Goal: Information Seeking & Learning: Learn about a topic

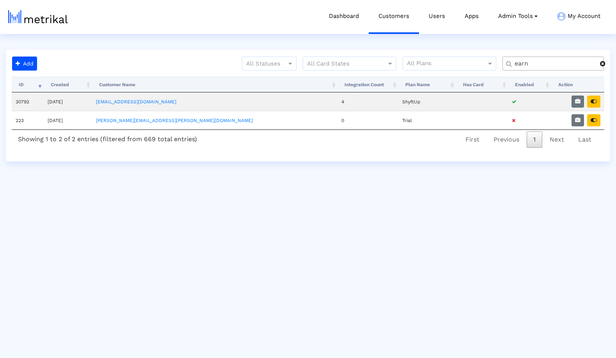
click at [602, 65] on span at bounding box center [602, 63] width 5 height 6
click at [575, 64] on input "text" at bounding box center [555, 64] width 92 height 8
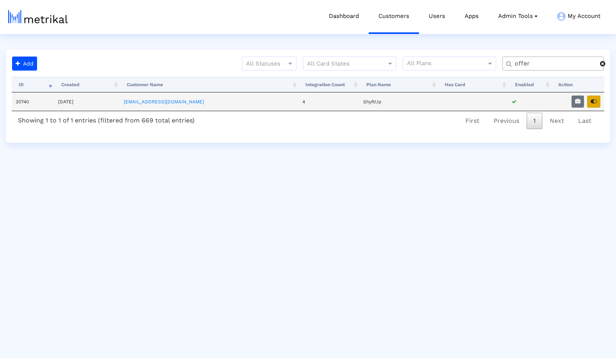
type input "offer"
click at [597, 104] on button "button" at bounding box center [593, 102] width 13 height 12
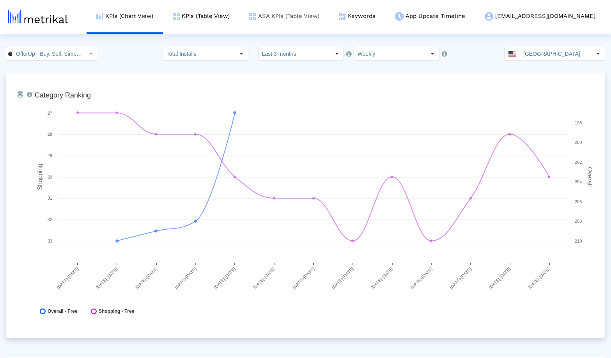
click at [319, 16] on link "ASA KPIs (Table View)" at bounding box center [285, 16] width 90 height 32
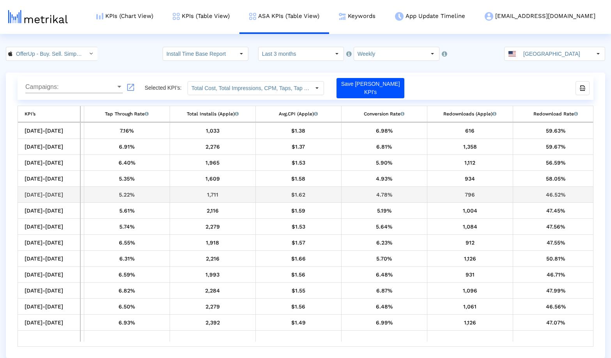
scroll to position [0, 345]
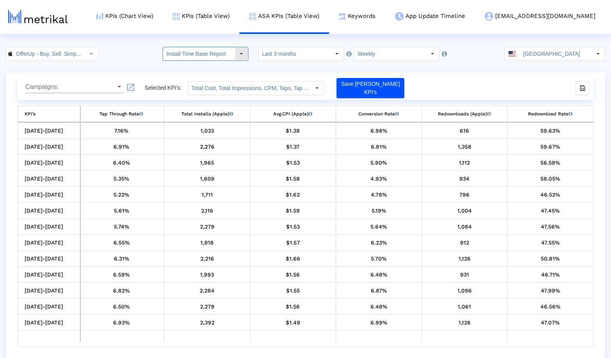
click at [215, 55] on input "Install Time Base Report" at bounding box center [199, 53] width 72 height 13
click at [461, 69] on crea-index "OfferUp - Buy. Sell. Simple. < 468996152 > Install Time Base Report Select how …" at bounding box center [305, 203] width 611 height 312
click at [587, 91] on div "export-excel-button" at bounding box center [582, 88] width 13 height 13
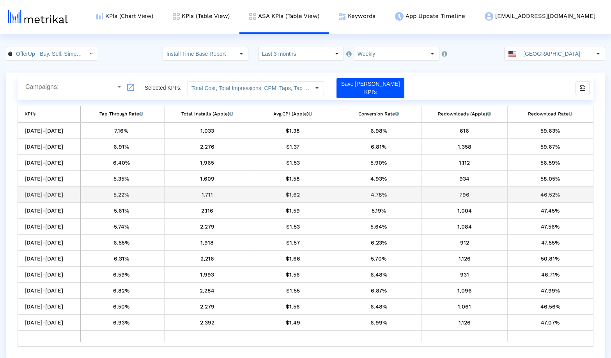
scroll to position [0, 0]
click at [126, 48] on div "OfferUp - Buy. Sell. Simple. < 468996152 > Install Time Base Report Pull down t…" at bounding box center [305, 53] width 611 height 14
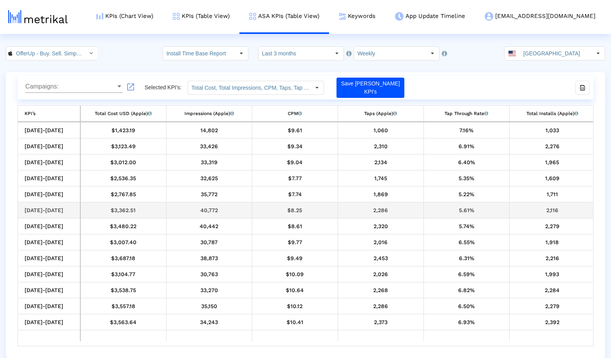
scroll to position [0, 0]
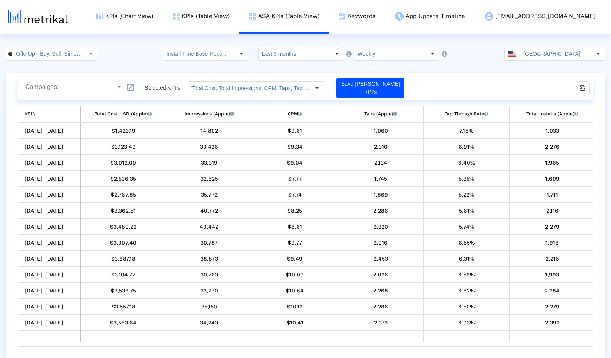
click at [133, 43] on html "KPIs (Chart View) KPIs (Table View) ASA KPIs (Table View) Keywords App Update T…" at bounding box center [305, 179] width 611 height 358
click at [117, 45] on html "KPIs (Chart View) KPIs (Table View) ASA KPIs (Table View) Keywords App Update T…" at bounding box center [305, 179] width 611 height 358
click at [402, 57] on input "Weekly" at bounding box center [390, 53] width 72 height 13
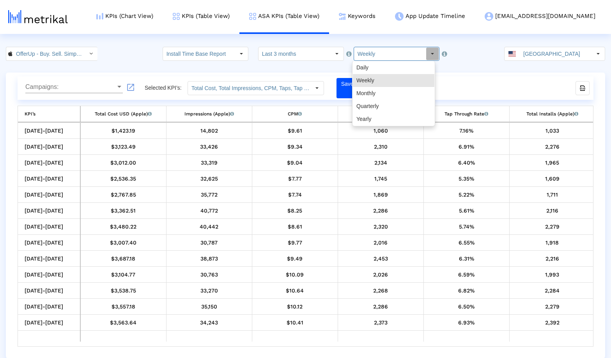
click at [468, 73] on div "Campaigns: Campaigns: launch Selected KPI’s: Total Cost, Total Impressions, CPM…" at bounding box center [306, 216] width 600 height 286
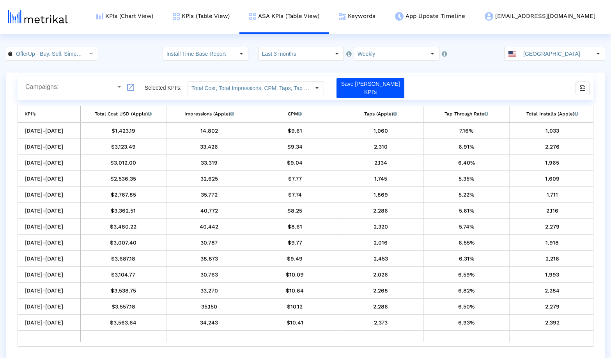
click at [121, 51] on div "OfferUp - Buy. Sell. Simple. < 468996152 > Install Time Base Report Pull down t…" at bounding box center [305, 54] width 611 height 14
click at [155, 17] on link "KPIs (Chart View)" at bounding box center [125, 16] width 76 height 32
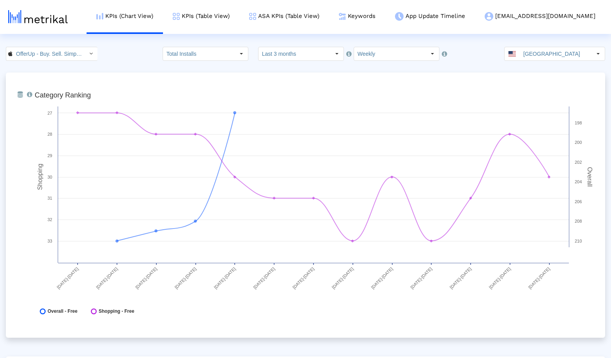
click at [140, 60] on div "OfferUp - Buy. Sell. Simple. < 468996152 > Total Installs Select how far back f…" at bounding box center [305, 54] width 611 height 14
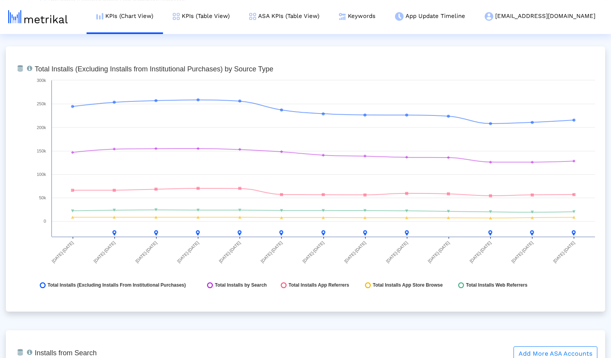
scroll to position [868, 0]
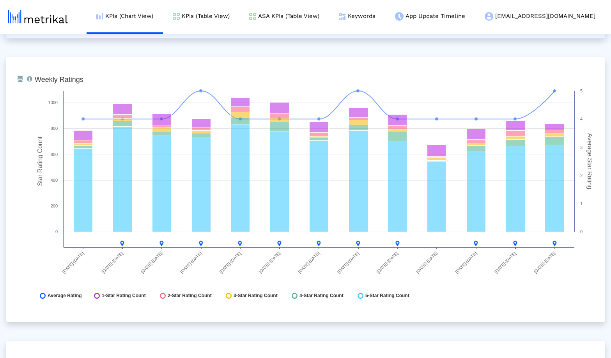
scroll to position [1985, 0]
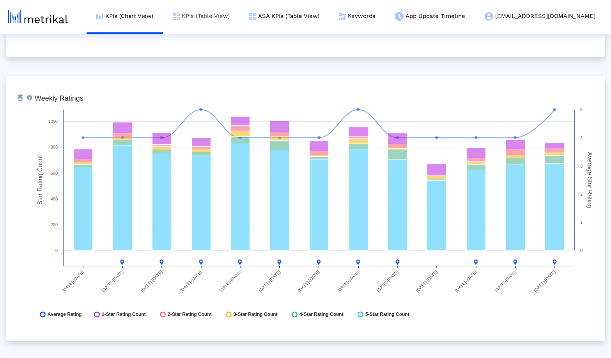
click at [238, 16] on link "KPIs (Table View)" at bounding box center [201, 16] width 76 height 32
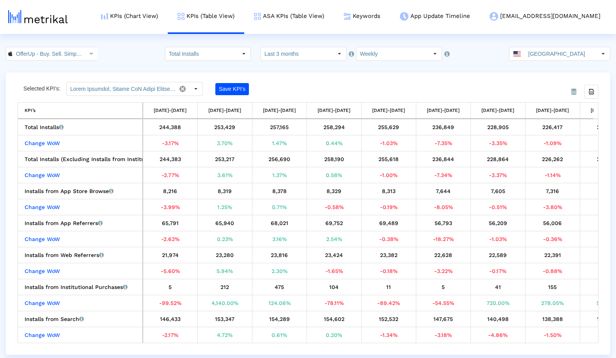
click at [128, 51] on div "OfferUp - Buy. Sell. Simple. < 468996152 > Total Installs Select how far back f…" at bounding box center [308, 54] width 616 height 14
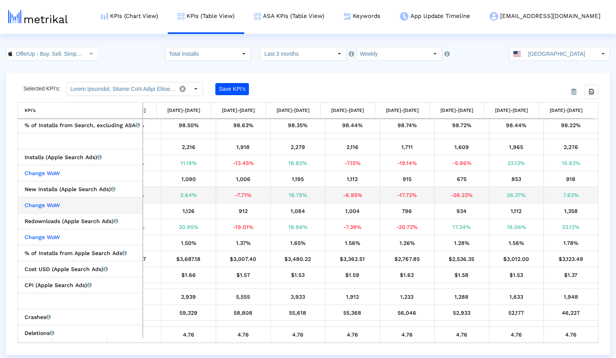
scroll to position [245, 0]
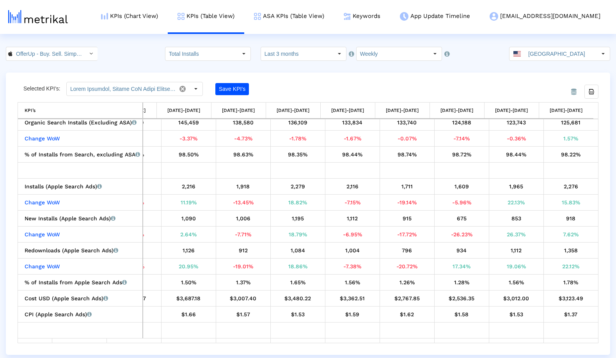
click at [408, 78] on div "From Database Selected KPI’s: Save KPI’s Export all data KPI’s KPI’s [DATE]-[DA…" at bounding box center [308, 214] width 604 height 282
click at [144, 87] on input "text" at bounding box center [121, 88] width 109 height 13
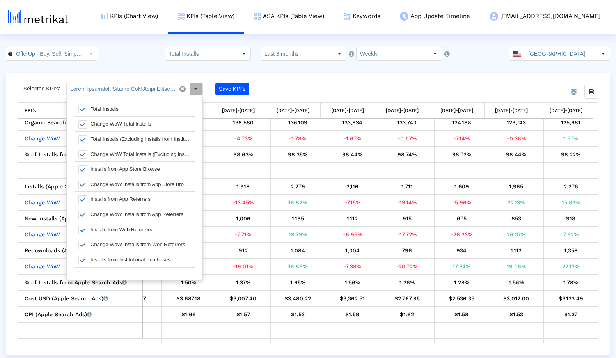
scroll to position [0, 0]
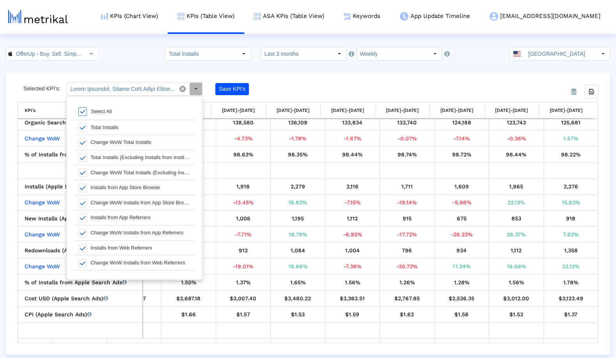
click at [93, 111] on div "Select All" at bounding box center [101, 111] width 28 height 7
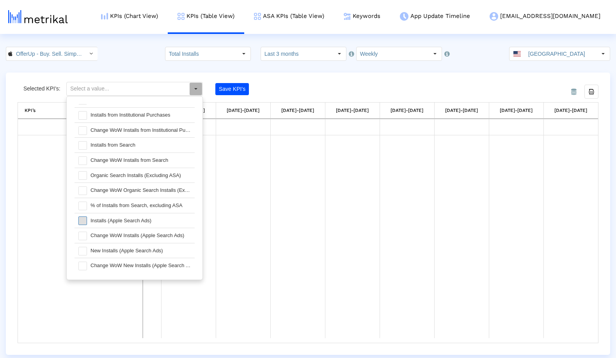
click at [85, 219] on span at bounding box center [82, 220] width 9 height 9
click at [83, 232] on span at bounding box center [82, 236] width 9 height 9
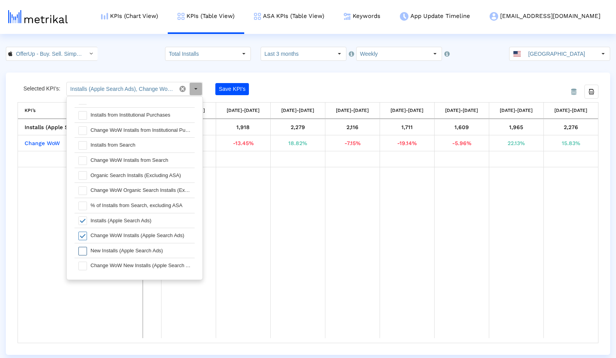
click at [84, 248] on span at bounding box center [82, 251] width 9 height 9
click at [85, 264] on span at bounding box center [82, 266] width 9 height 9
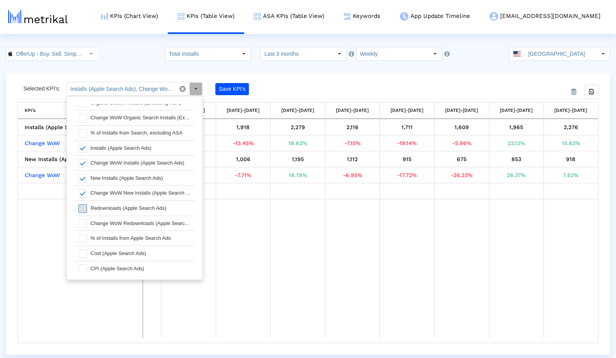
click at [82, 209] on span at bounding box center [82, 208] width 9 height 9
click at [84, 224] on span at bounding box center [82, 224] width 9 height 9
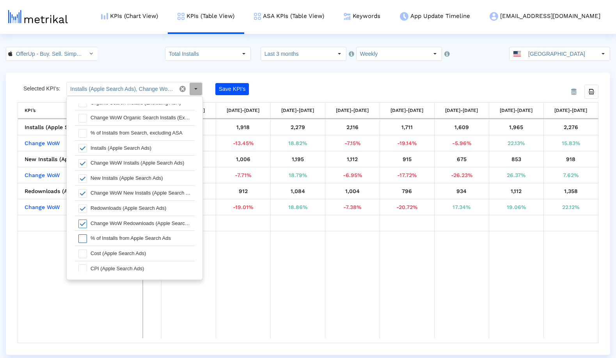
click at [83, 240] on span at bounding box center [82, 238] width 9 height 9
click at [83, 253] on span at bounding box center [82, 254] width 9 height 9
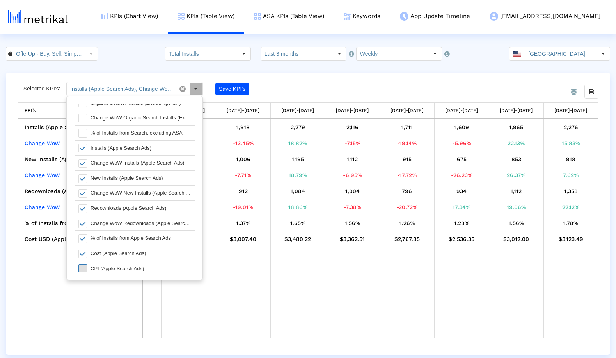
click at [84, 270] on span at bounding box center [82, 268] width 9 height 9
type input "Installs (Apple Search Ads), Change WoW Installs (Apple Search Ads), New Instal…"
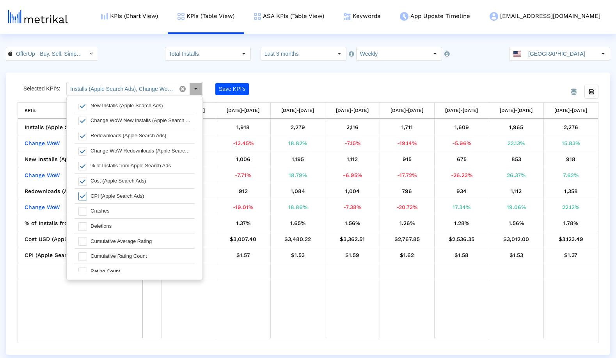
click at [333, 77] on div "From Database Selected KPI’s: Installs (Apple Search Ads), Change WoW Installs …" at bounding box center [308, 214] width 604 height 282
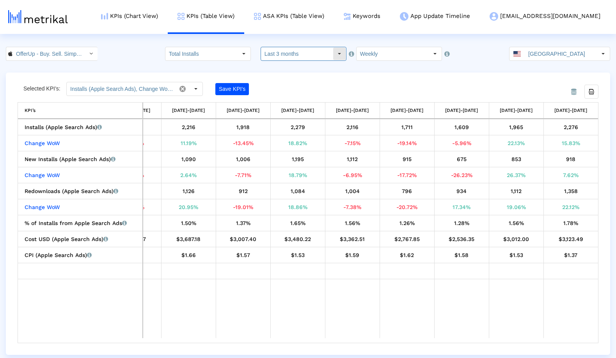
click at [274, 52] on input "Last 3 months" at bounding box center [297, 53] width 72 height 13
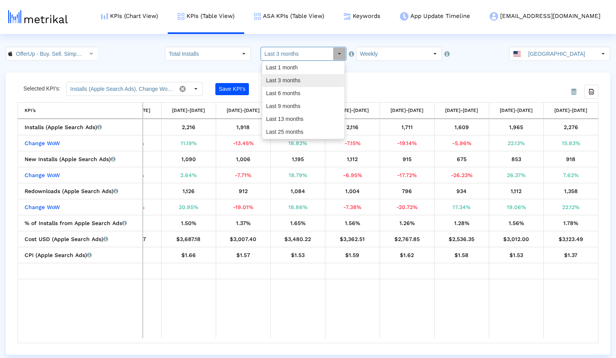
click at [287, 69] on div "Last 1 month" at bounding box center [304, 67] width 82 height 13
type input "Last 1 month"
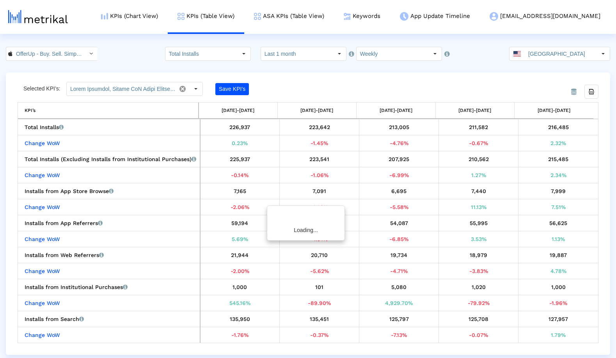
click at [334, 68] on crea-index "OfferUp - Buy. Sell. Simple. < 468996152 > Total Installs Select how far back f…" at bounding box center [308, 201] width 616 height 308
click at [325, 69] on crea-index "OfferUp - Buy. Sell. Simple. < 468996152 > Total Installs Select how far back f…" at bounding box center [308, 201] width 616 height 308
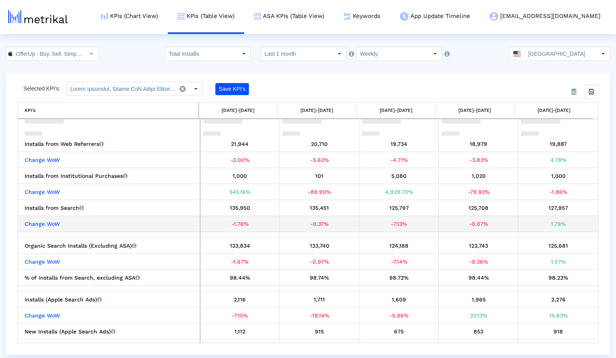
scroll to position [193, 0]
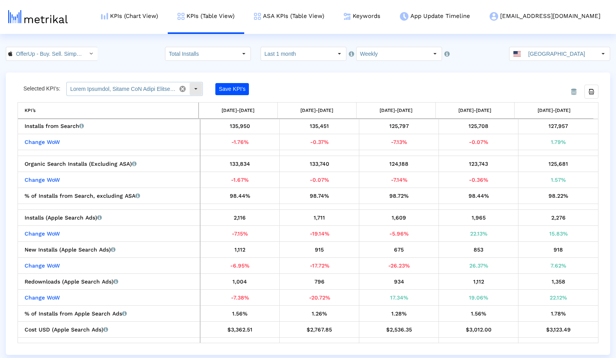
click at [144, 89] on input "text" at bounding box center [121, 88] width 109 height 13
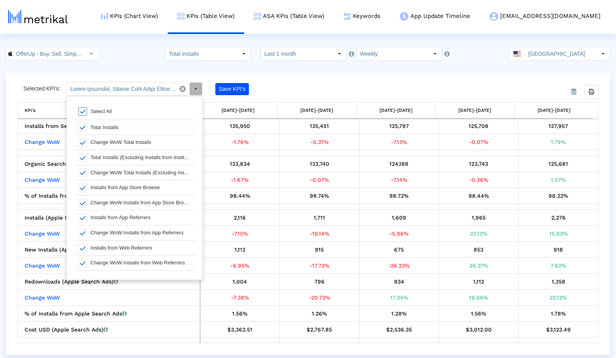
click at [82, 109] on span at bounding box center [82, 111] width 9 height 9
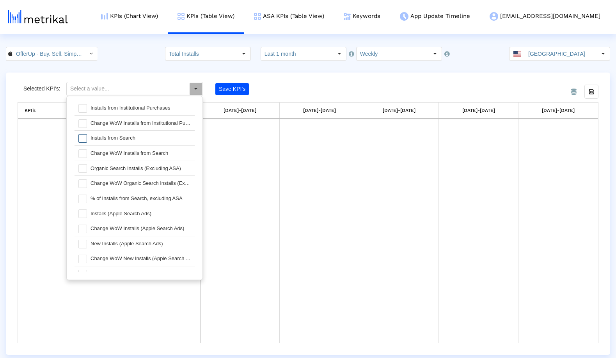
scroll to position [171, 0]
click at [81, 213] on span at bounding box center [82, 213] width 9 height 9
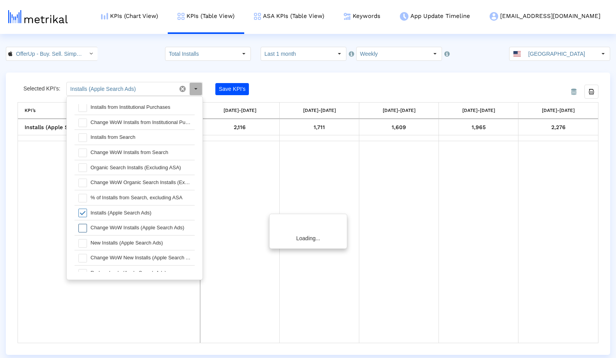
click at [83, 227] on span at bounding box center [82, 228] width 9 height 9
click at [83, 241] on span at bounding box center [82, 243] width 9 height 9
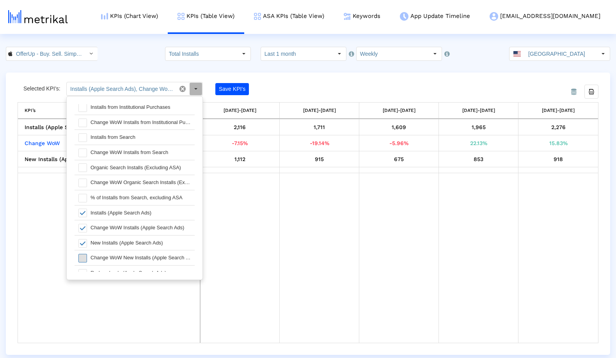
click at [86, 259] on span at bounding box center [82, 258] width 9 height 9
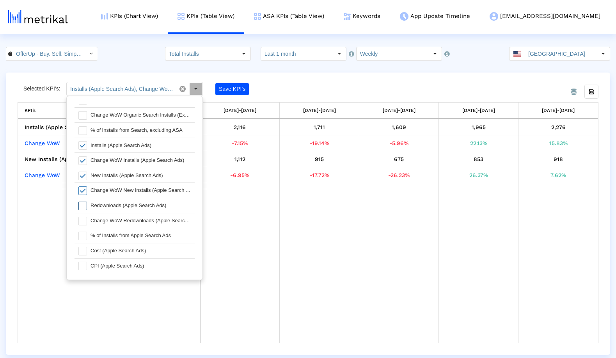
scroll to position [243, 0]
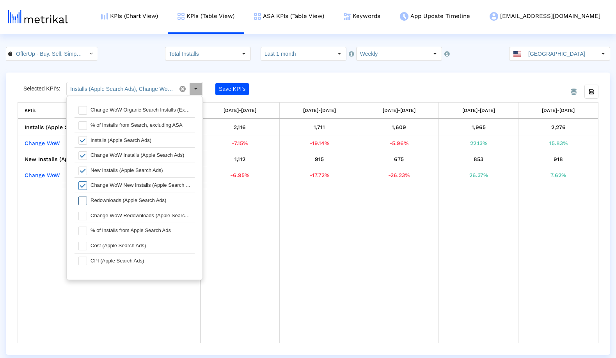
click at [84, 201] on span at bounding box center [82, 201] width 9 height 9
click at [83, 215] on span at bounding box center [82, 216] width 9 height 9
click at [83, 231] on span at bounding box center [82, 231] width 9 height 9
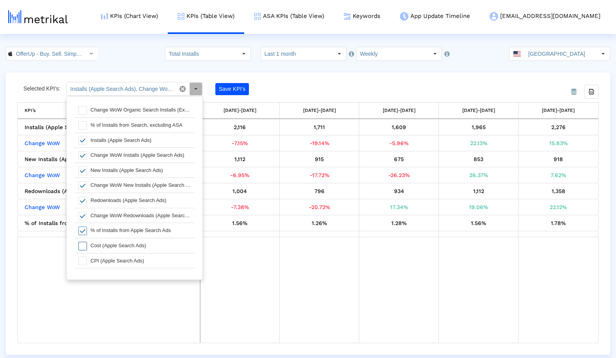
click at [83, 245] on span at bounding box center [82, 246] width 9 height 9
click at [84, 257] on span at bounding box center [82, 261] width 9 height 9
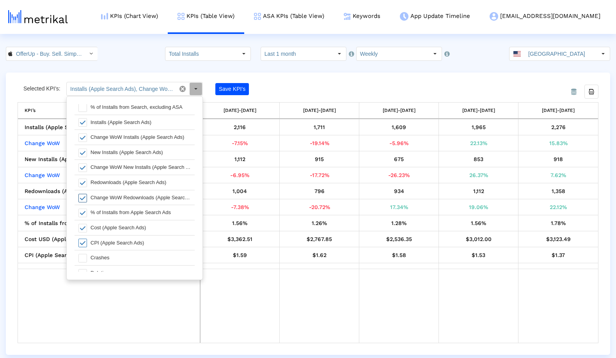
scroll to position [280, 0]
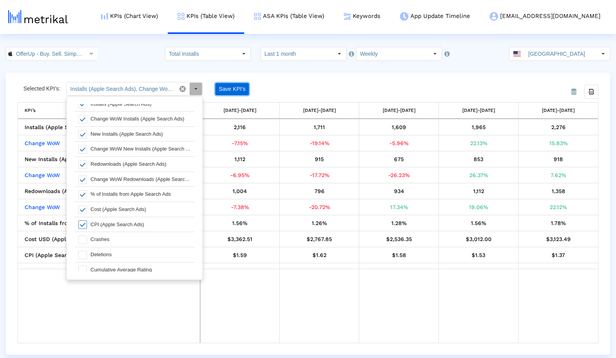
click at [231, 90] on button "Save KPI’s" at bounding box center [232, 89] width 34 height 12
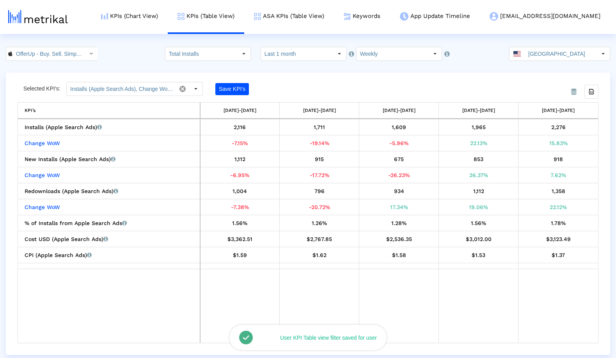
click at [326, 80] on div "From Database Selected KPI’s: Installs (Apple Search Ads), Change WoW Installs …" at bounding box center [308, 214] width 604 height 282
click at [341, 71] on crea-index "OfferUp - Buy. Sell. Simple. < 468996152 > Total Installs Select how far back f…" at bounding box center [308, 201] width 616 height 308
click at [195, 89] on div "Select" at bounding box center [196, 89] width 12 height 12
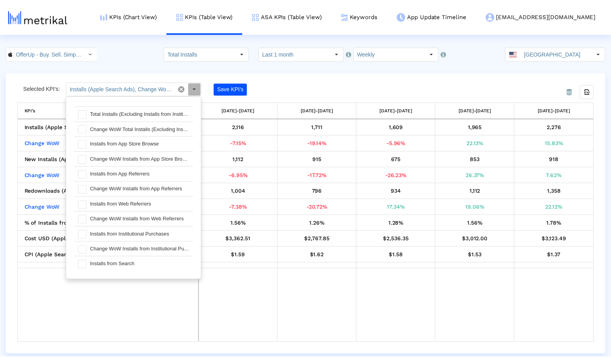
scroll to position [0, 0]
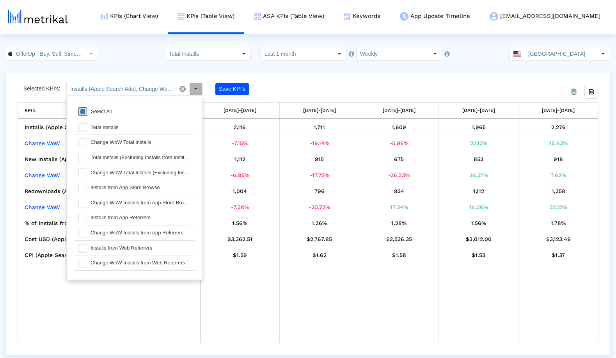
click at [85, 112] on span at bounding box center [82, 111] width 9 height 9
type input "Installs (Apple Search Ads), Change WoW Installs (Apple Search Ads), New Instal…"
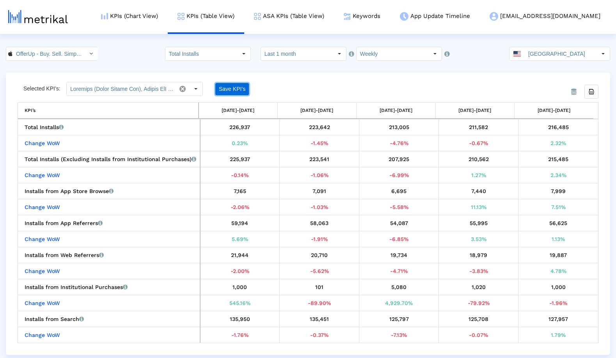
click at [238, 87] on button "Save KPI’s" at bounding box center [232, 89] width 34 height 12
click at [313, 81] on div "From Database Selected KPI’s: Save KPI’s Export all data KPI’s [DATE]-[DATE] [D…" at bounding box center [308, 214] width 604 height 282
click at [168, 18] on link "KPIs (Chart View)" at bounding box center [129, 16] width 76 height 32
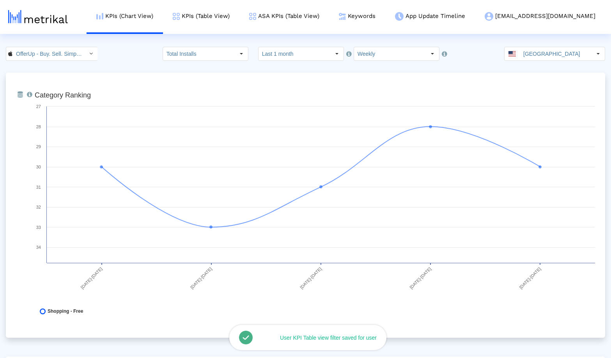
click at [239, 78] on div "From Database Ranking of the app in the Overall and Category Charts. Created wi…" at bounding box center [306, 205] width 600 height 265
click at [307, 56] on input "Last 1 month" at bounding box center [295, 53] width 72 height 13
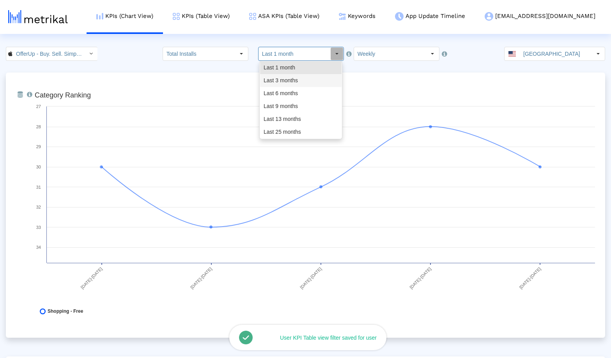
click at [296, 82] on div "Last 3 months" at bounding box center [301, 80] width 82 height 13
type input "Last 3 months"
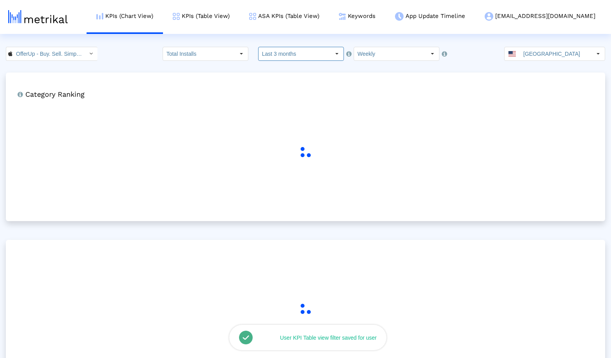
click at [102, 57] on div "OfferUp - Buy. Sell. Simple. < 468996152 > Total Installs Select how far back f…" at bounding box center [305, 54] width 611 height 14
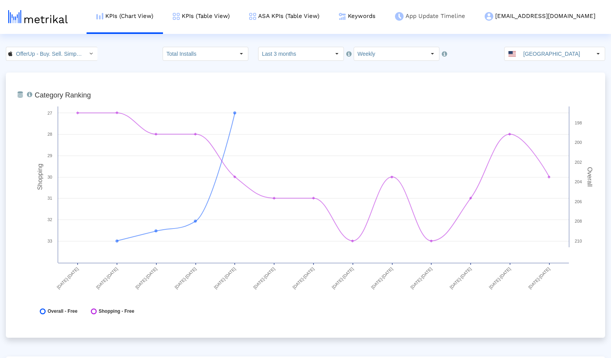
click at [460, 17] on link "App Update Timeline" at bounding box center [430, 16] width 90 height 32
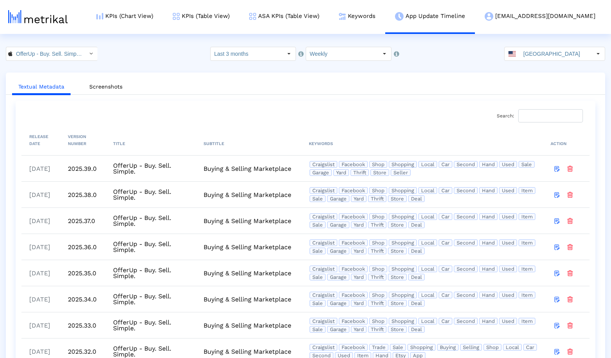
click at [151, 49] on div "OfferUp - Buy. Sell. Simple. < 468996152 > Select how far back from [DATE] you …" at bounding box center [305, 54] width 611 height 14
click at [385, 18] on link "Keywords" at bounding box center [357, 16] width 56 height 32
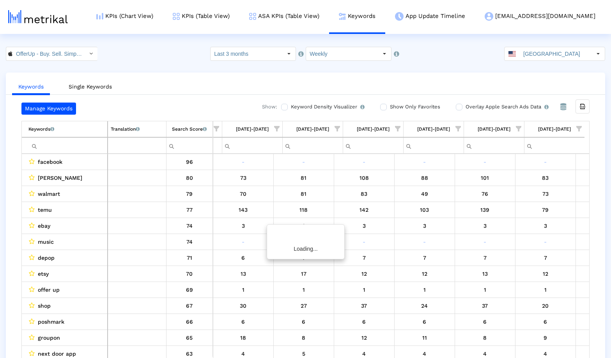
scroll to position [0, 414]
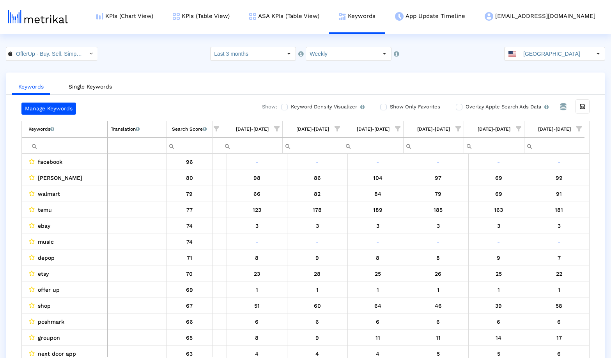
click at [63, 148] on input "Filter cell" at bounding box center [67, 145] width 79 height 13
paste input "ebay"
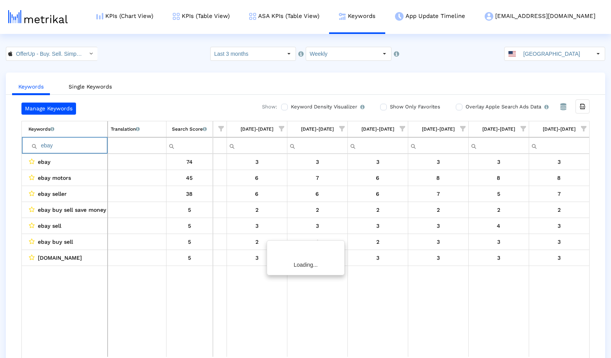
scroll to position [0, 410]
paste input "poshmark"
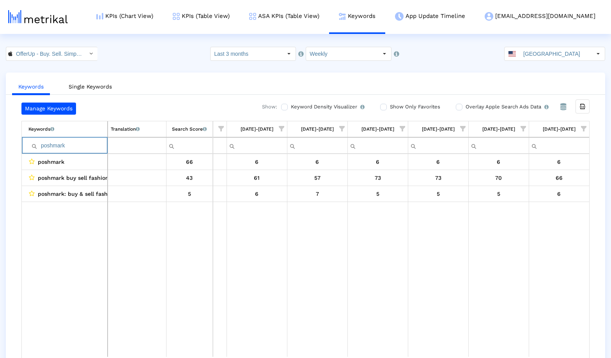
paste input "mercari"
paste input "craigslist"
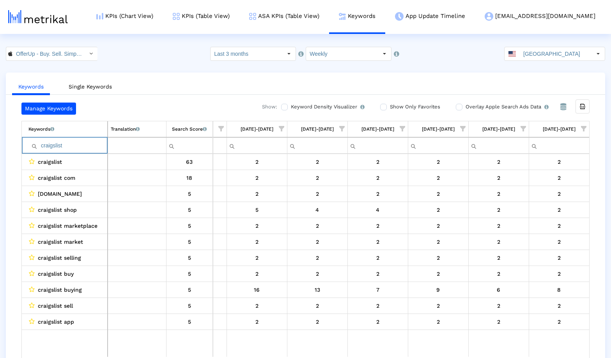
paste input "marketplace"
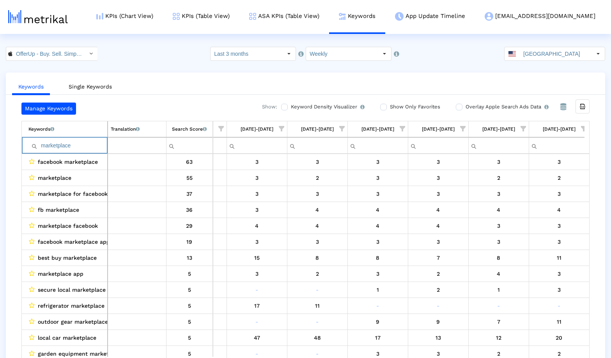
paste input "letgo"
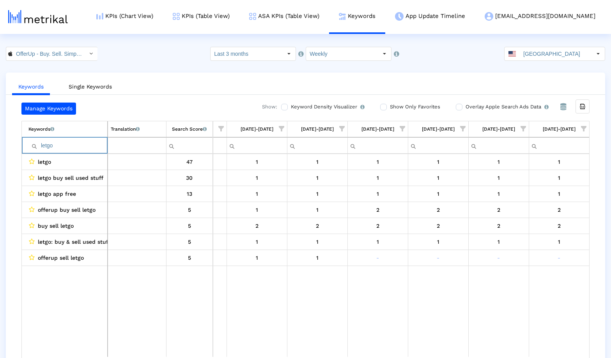
paste input "sell"
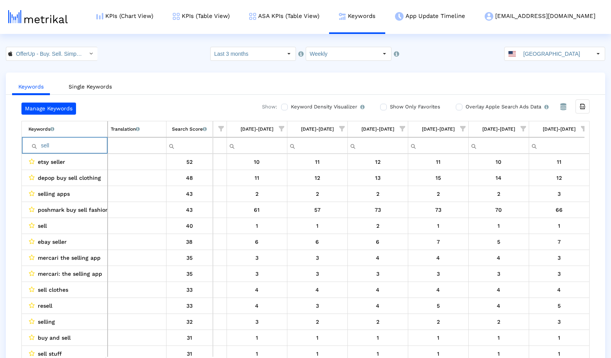
paste input "thredup"
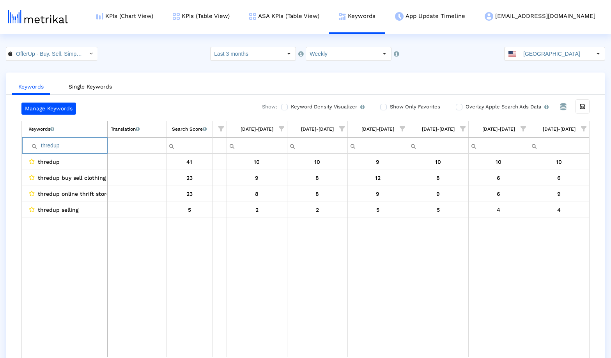
paste input "buy"
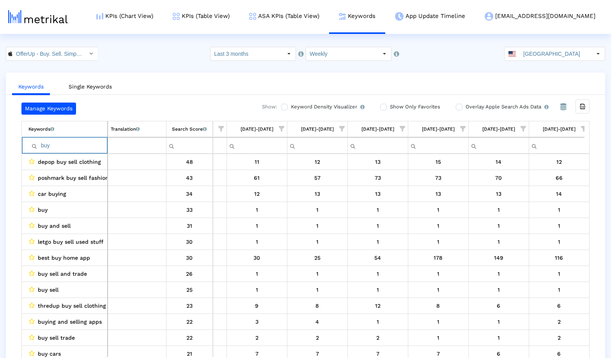
paste input "ing"
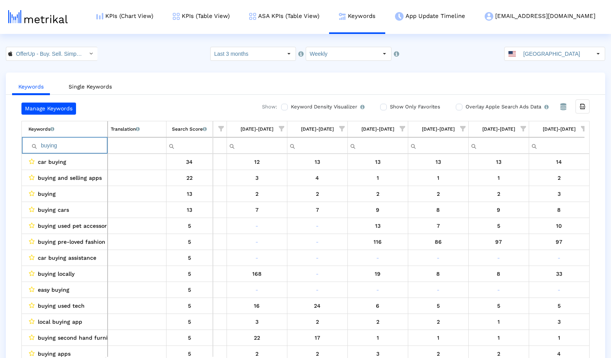
paste input "sell"
type input "selling"
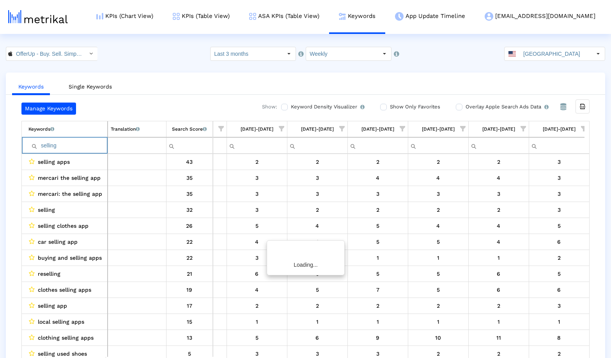
click at [156, 47] on html "KPIs (Chart View) KPIs (Table View) ASA KPIs (Table View) Keywords App Update T…" at bounding box center [305, 187] width 611 height 374
click at [84, 51] on div "Select" at bounding box center [90, 53] width 13 height 13
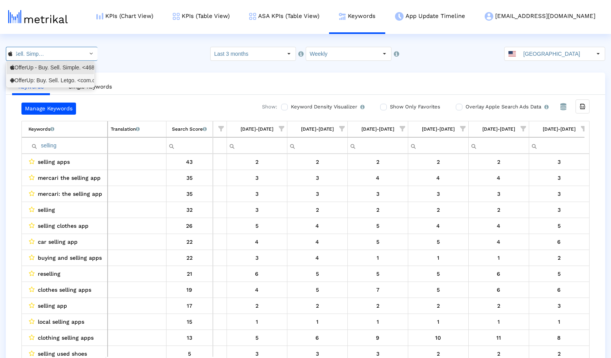
click at [53, 82] on div "OfferUp: Buy. Sell. Letgo. <com.offerup>" at bounding box center [50, 80] width 80 height 7
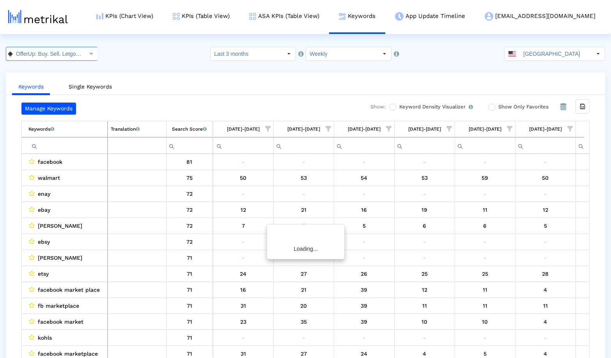
scroll to position [0, 414]
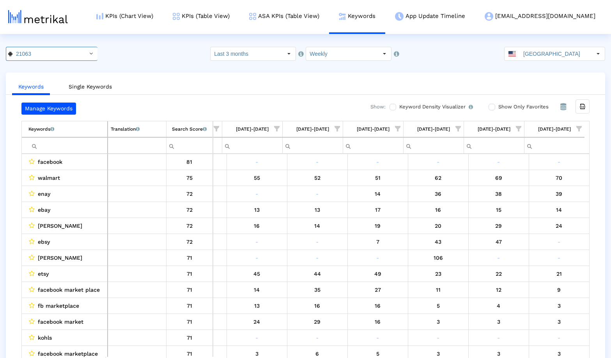
click at [157, 83] on ul "Keywords Single Keywords" at bounding box center [306, 85] width 600 height 18
click at [66, 147] on input "Filter cell" at bounding box center [67, 145] width 79 height 13
paste input "ebay"
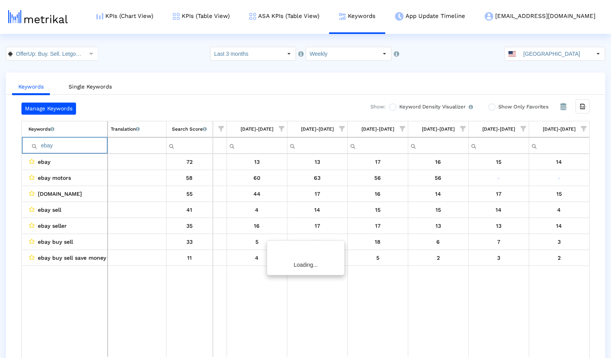
scroll to position [0, 410]
paste input "poshmark"
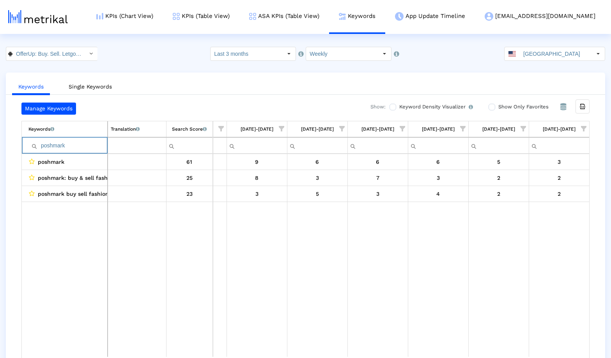
paste input "mercari"
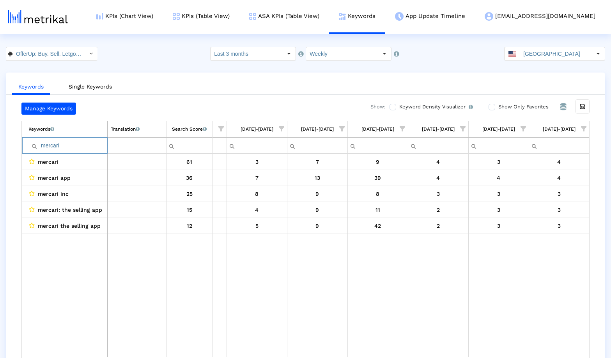
paste input "craigslist"
paste input "marketplace"
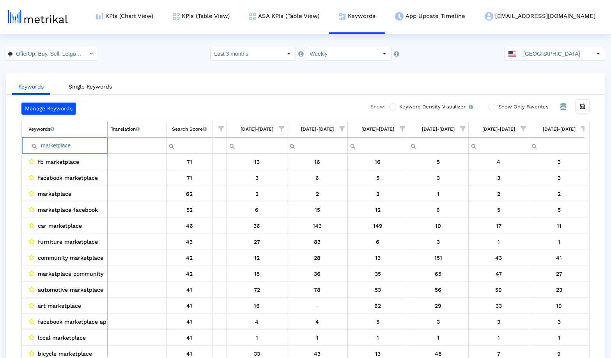
paste input "letgo"
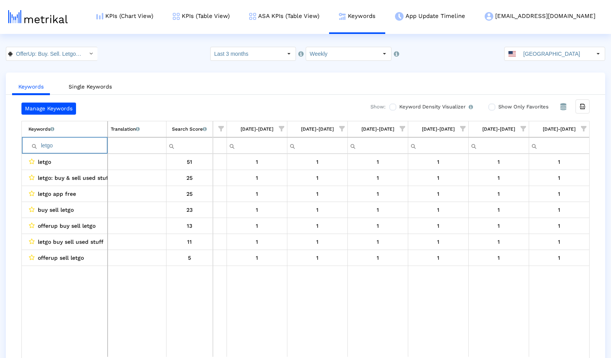
paste input "sell"
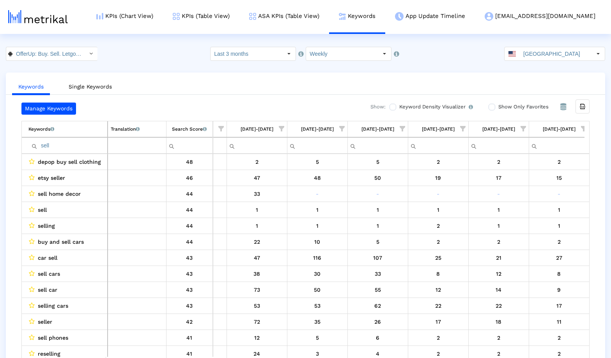
click at [135, 45] on html "KPIs (Chart View) KPIs (Table View) ASA KPIs (Table View) Keywords App Update T…" at bounding box center [305, 187] width 611 height 374
click at [76, 147] on input "sell" at bounding box center [67, 145] width 79 height 13
paste input "thredup"
click at [137, 54] on div "OfferUp: Buy. Sell. Letgo. < com.offerup > Pull down to refresh... Release to r…" at bounding box center [305, 54] width 611 height 14
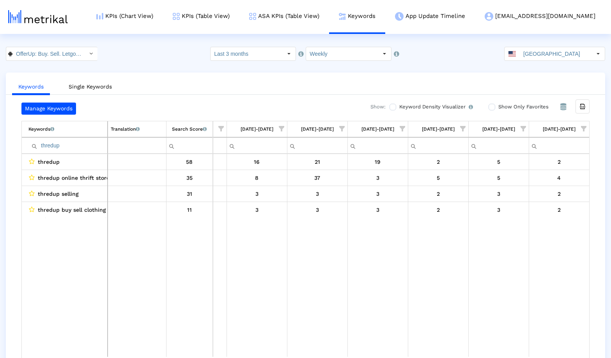
click at [67, 149] on input "thredup" at bounding box center [67, 145] width 79 height 13
paste input "buy"
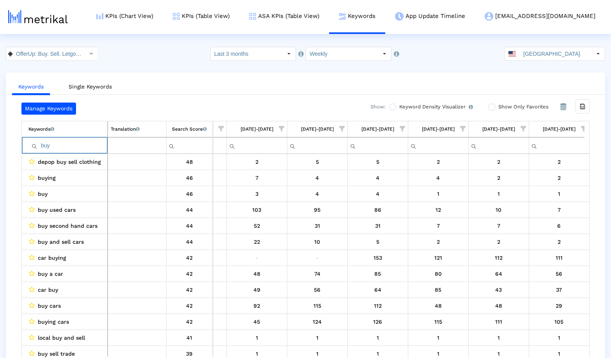
paste input "ing"
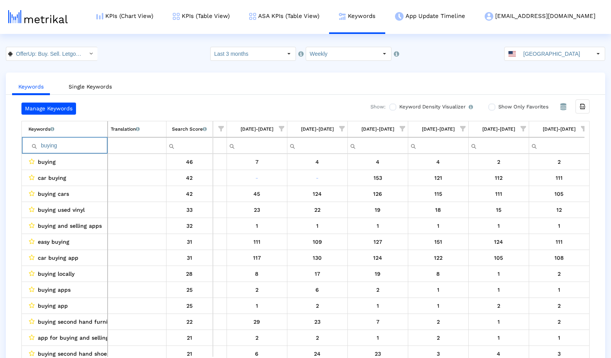
paste input "sell"
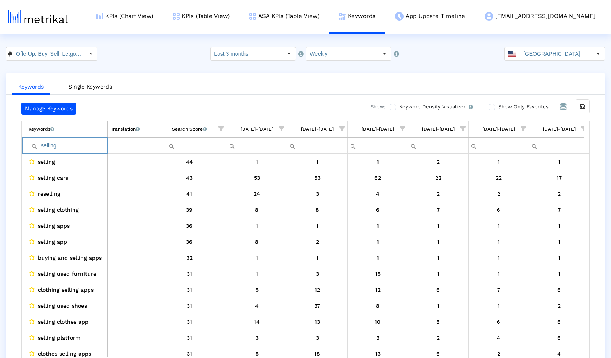
type input "selling"
click at [153, 16] on link "KPIs (Chart View)" at bounding box center [125, 16] width 76 height 32
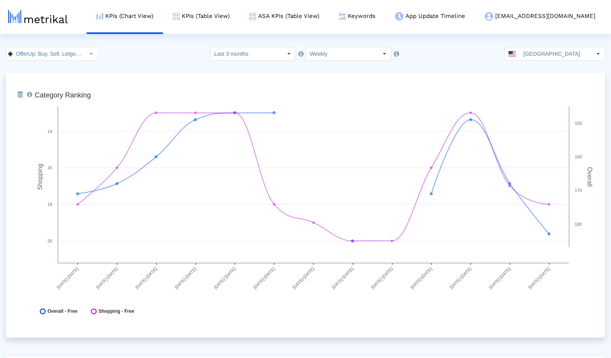
click at [160, 59] on div "OfferUp: Buy. Sell. Letgo. < com.offerup > Select how far back from [DATE] you …" at bounding box center [305, 54] width 611 height 14
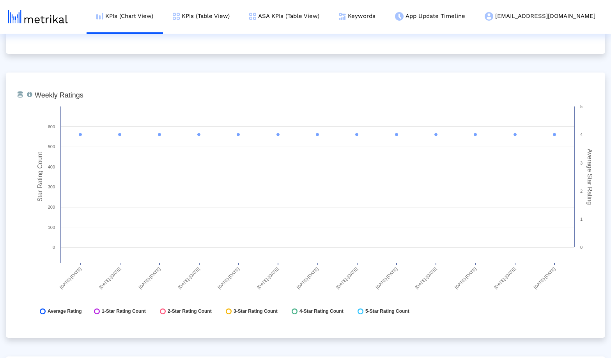
scroll to position [1148, 0]
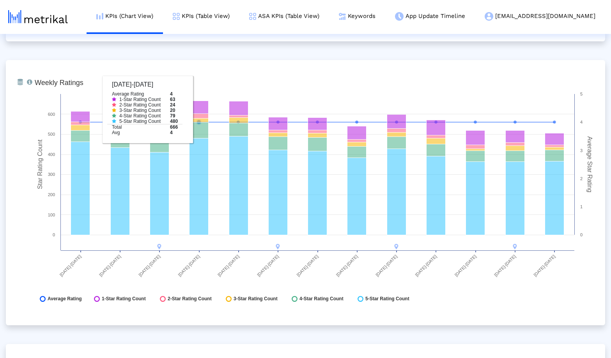
click at [188, 48] on div "From Database Ranking of the app in the Overall and Category Charts. Created wi…" at bounding box center [306, 334] width 600 height 2821
